Goal: Information Seeking & Learning: Learn about a topic

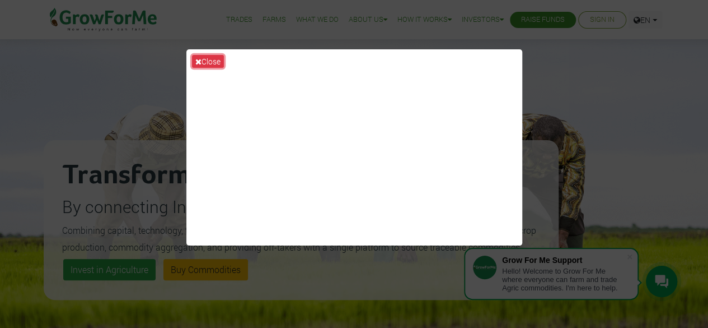
click at [210, 62] on button "Close" at bounding box center [208, 61] width 32 height 13
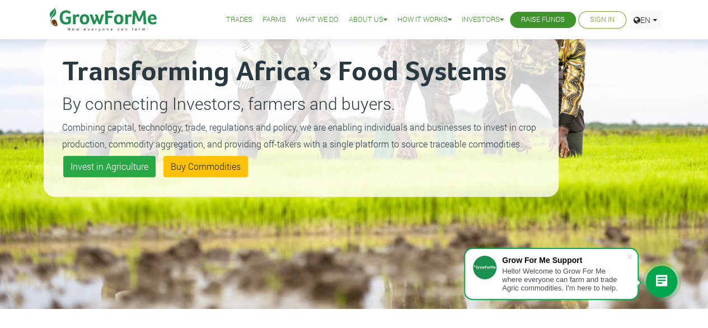
scroll to position [104, 0]
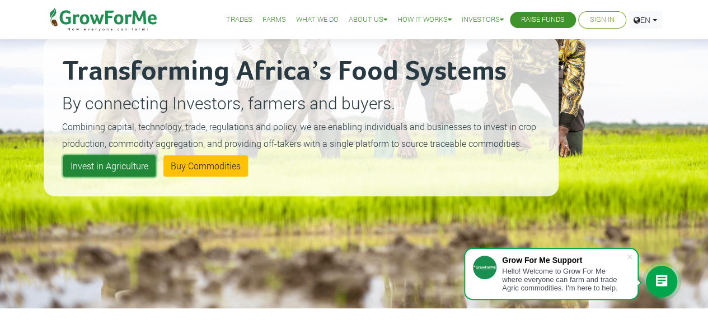
click at [113, 165] on link "Invest in Agriculture" at bounding box center [109, 165] width 92 height 21
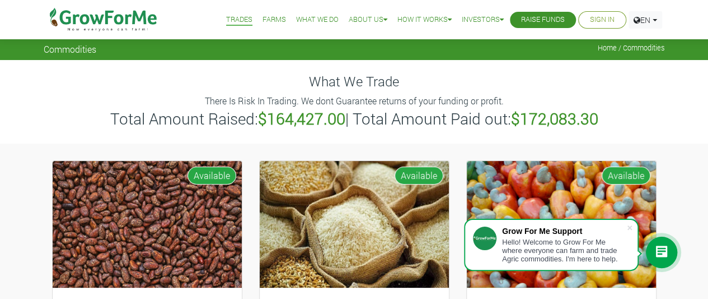
click at [264, 20] on link "Farms" at bounding box center [275, 20] width 24 height 12
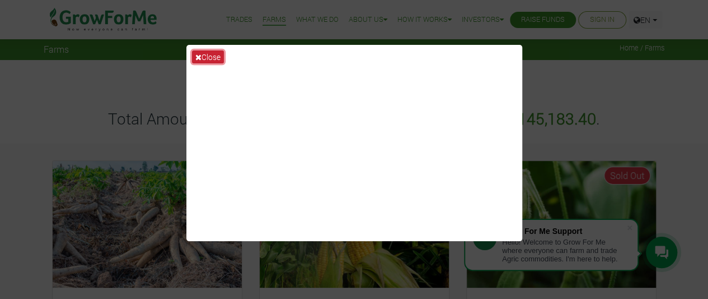
click at [209, 55] on button "Close" at bounding box center [208, 56] width 32 height 13
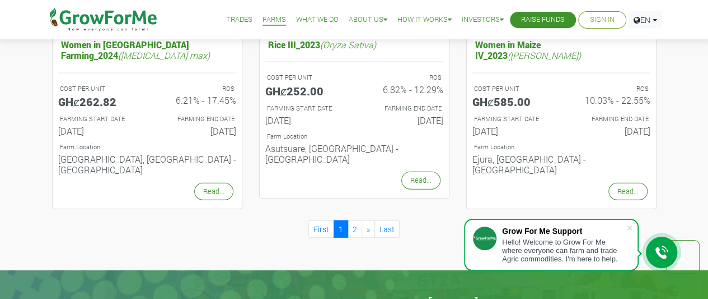
scroll to position [1241, 0]
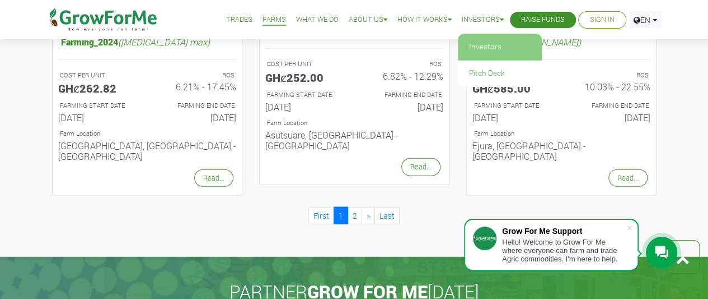
click at [475, 49] on link "Investors" at bounding box center [500, 47] width 84 height 26
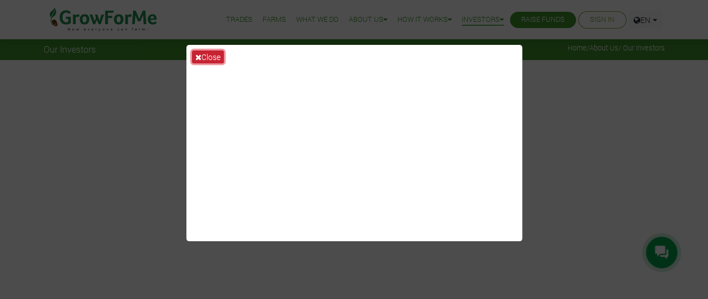
click at [207, 57] on button "Close" at bounding box center [208, 56] width 32 height 13
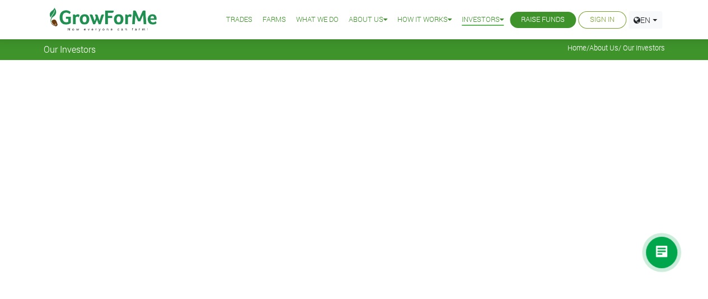
click at [233, 13] on li "Trades" at bounding box center [239, 20] width 34 height 40
click at [233, 16] on link "Trades" at bounding box center [239, 20] width 26 height 12
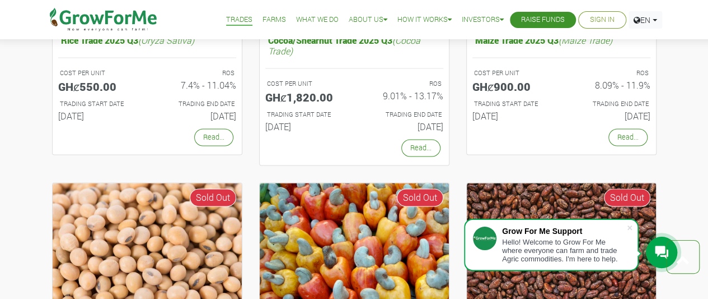
scroll to position [827, 0]
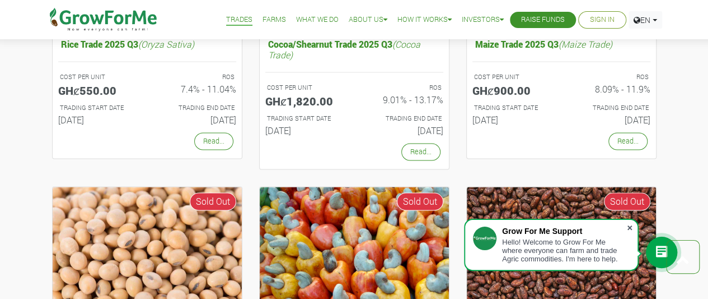
click at [631, 228] on span at bounding box center [629, 227] width 11 height 11
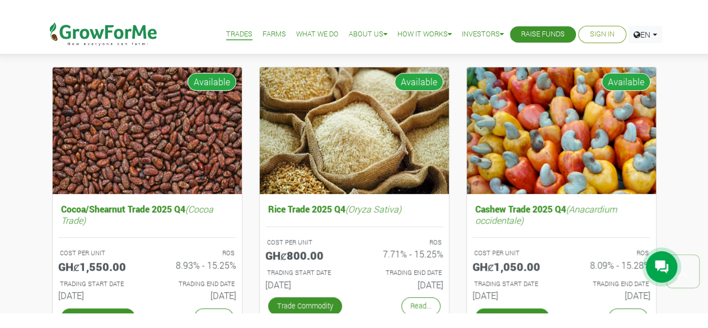
scroll to position [0, 0]
